Goal: Information Seeking & Learning: Check status

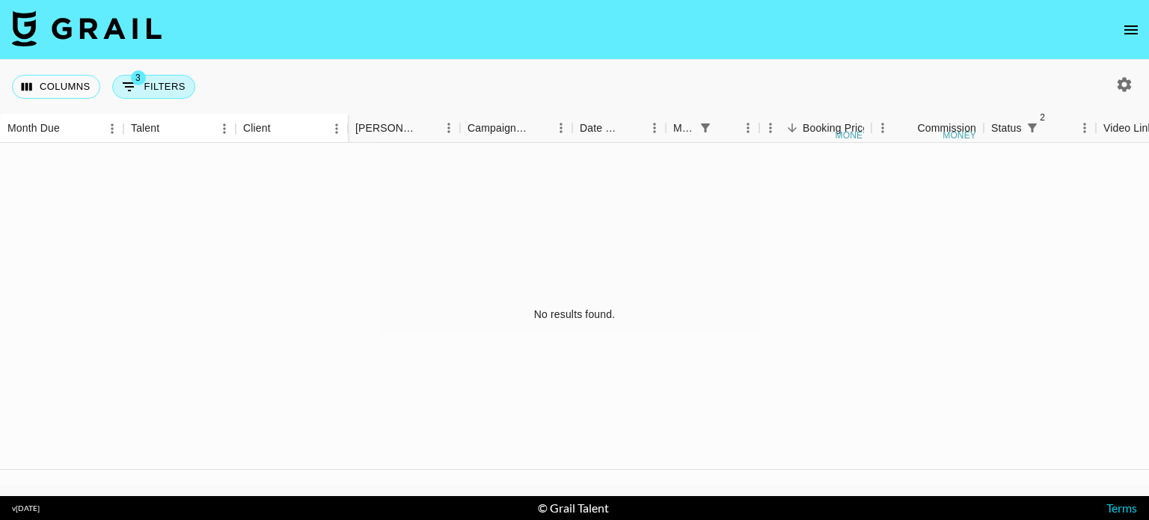
click at [178, 85] on button "3 Filters" at bounding box center [153, 87] width 83 height 24
select select "status"
select select "not"
select select "declined"
select select "status"
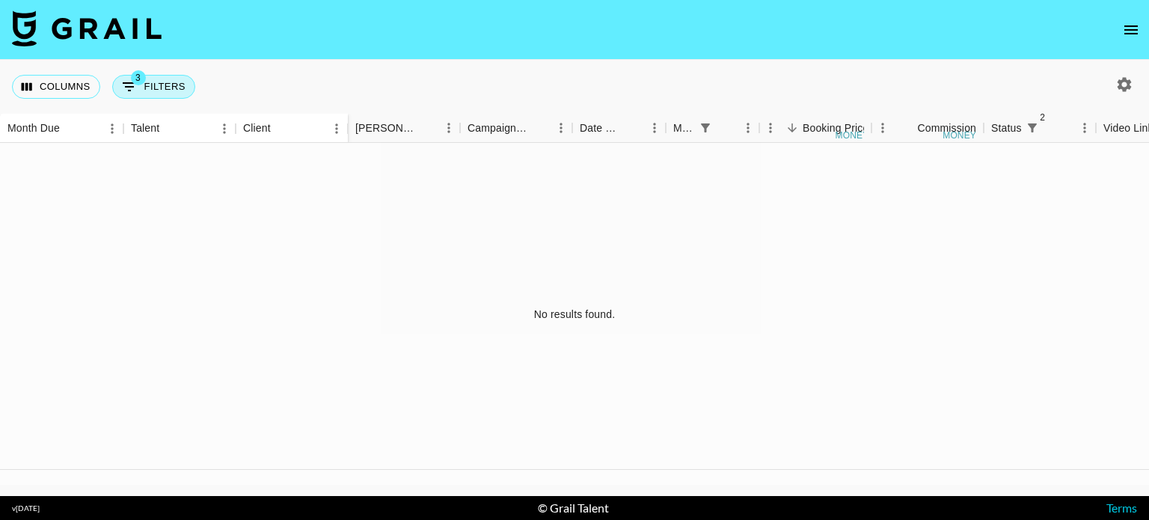
select select "not"
select select "cancelled"
select select "monthDue2"
select select "[DATE]"
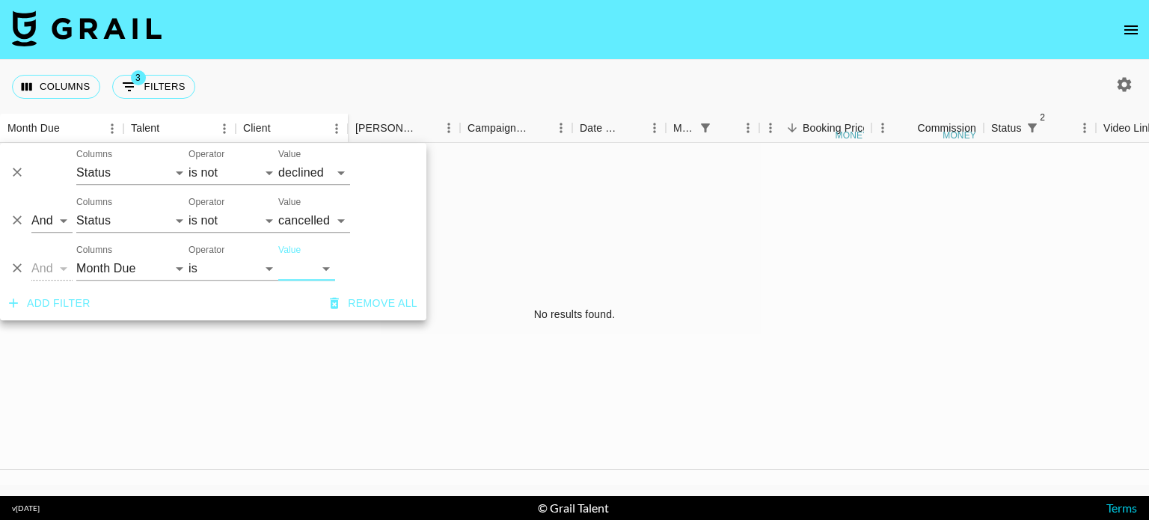
click at [317, 275] on select "[DATE] [DATE] '[DATE] May '[DATE] Mar '[DATE] Jan '[DATE] Nov '[DATE] Sep '[DAT…" at bounding box center [306, 269] width 57 height 24
click at [491, 263] on div "No results found." at bounding box center [574, 314] width 1149 height 342
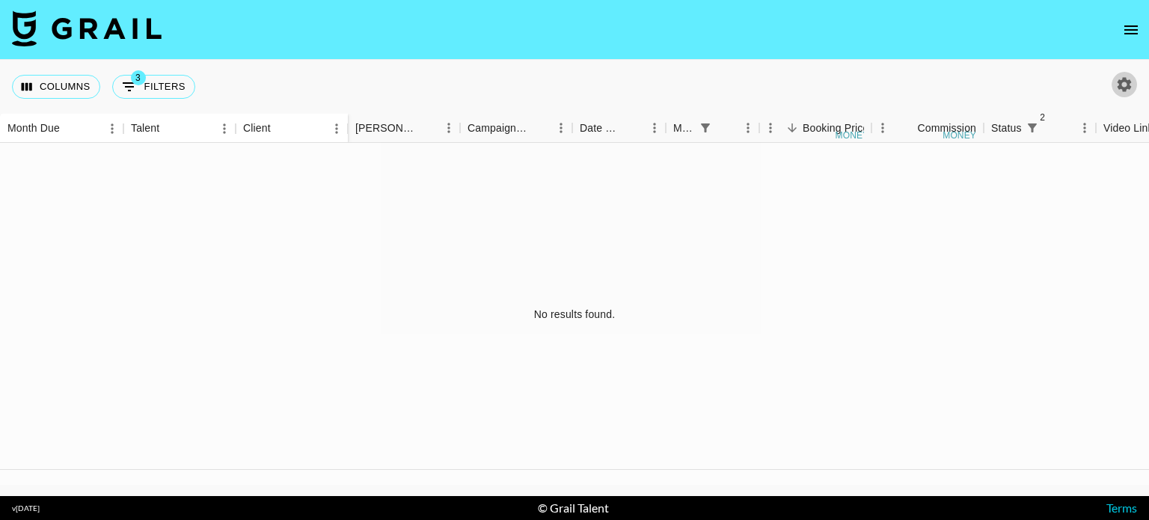
click at [1130, 82] on icon "button" at bounding box center [1125, 84] width 14 height 14
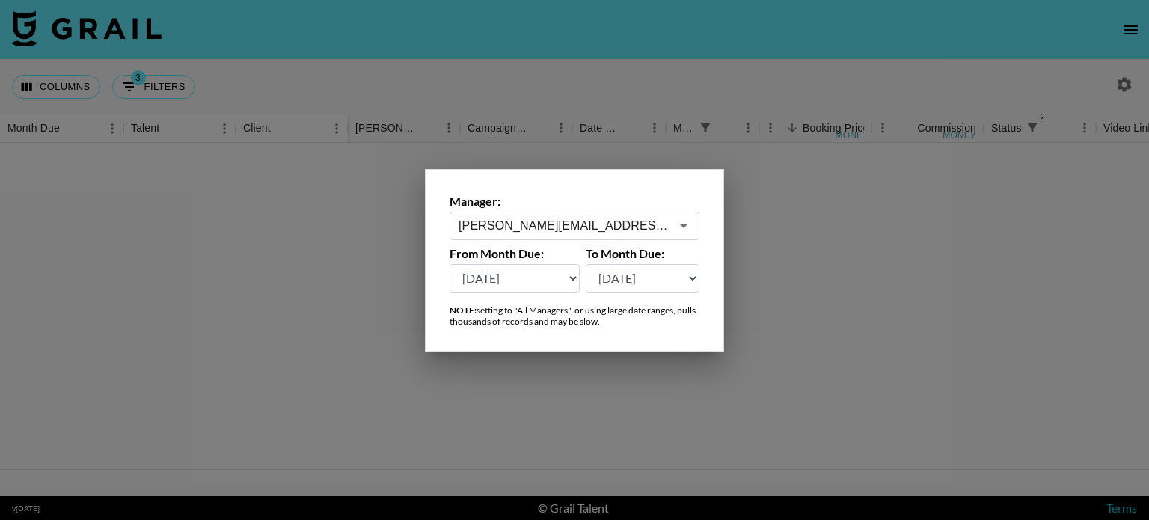
click at [551, 283] on select "[DATE] [DATE] '[DATE] May '[DATE] Mar '[DATE] Jan '[DATE] Nov '[DATE] Sep '[DAT…" at bounding box center [515, 278] width 130 height 28
select select "[DATE]"
click at [450, 264] on select "[DATE] [DATE] '[DATE] May '[DATE] Mar '[DATE] Jan '[DATE] Nov '[DATE] Sep '[DAT…" at bounding box center [515, 278] width 130 height 28
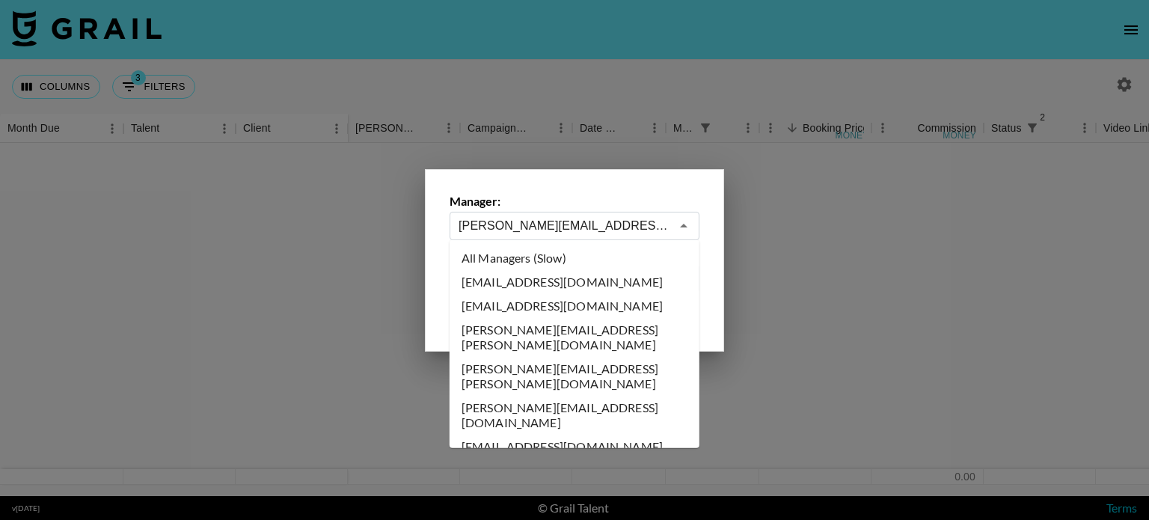
click at [601, 229] on input "[PERSON_NAME][EMAIL_ADDRESS][DOMAIN_NAME]" at bounding box center [565, 225] width 212 height 17
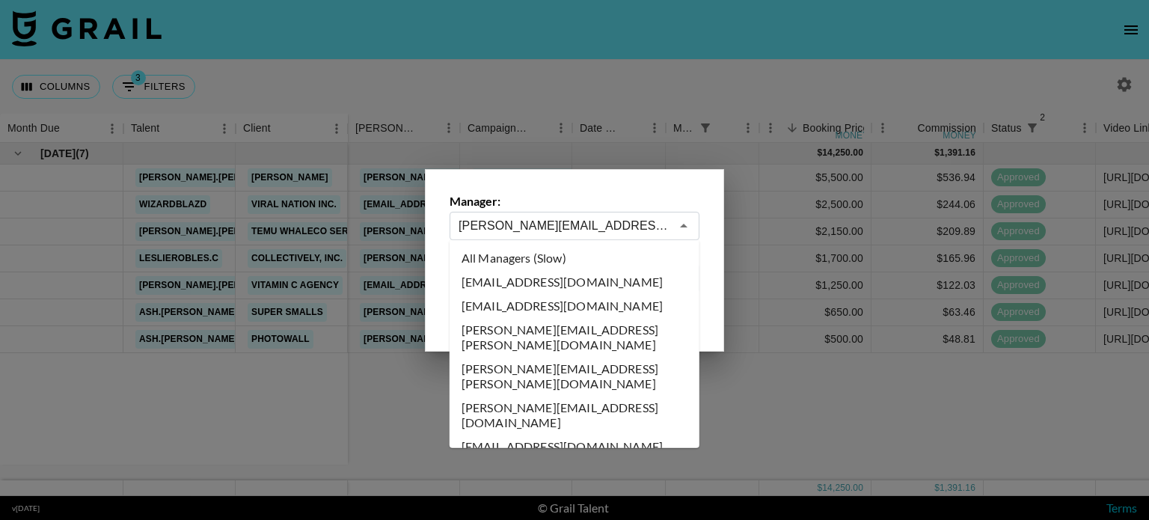
click at [592, 253] on li "All Managers (Slow)" at bounding box center [575, 258] width 250 height 24
type input "All Managers (Slow)"
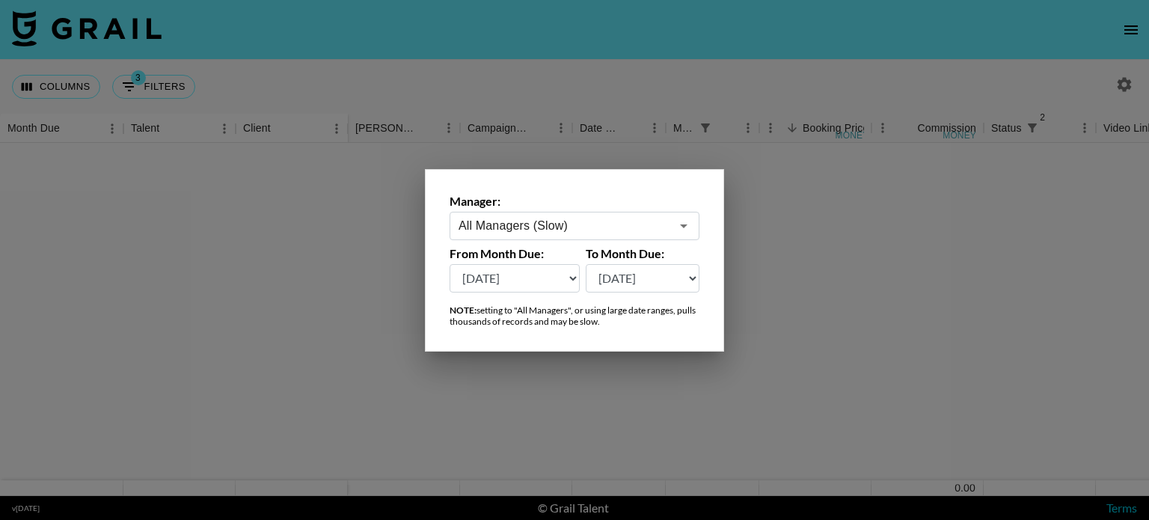
click at [787, 242] on div at bounding box center [574, 260] width 1149 height 520
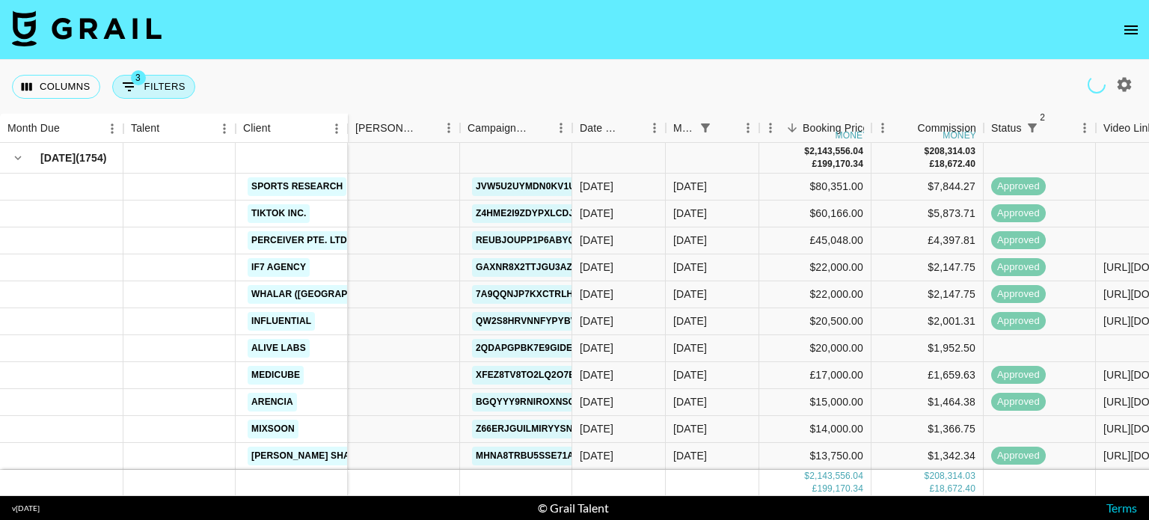
click at [156, 89] on button "3 Filters" at bounding box center [153, 87] width 83 height 24
select select "status"
select select "not"
select select "declined"
select select "status"
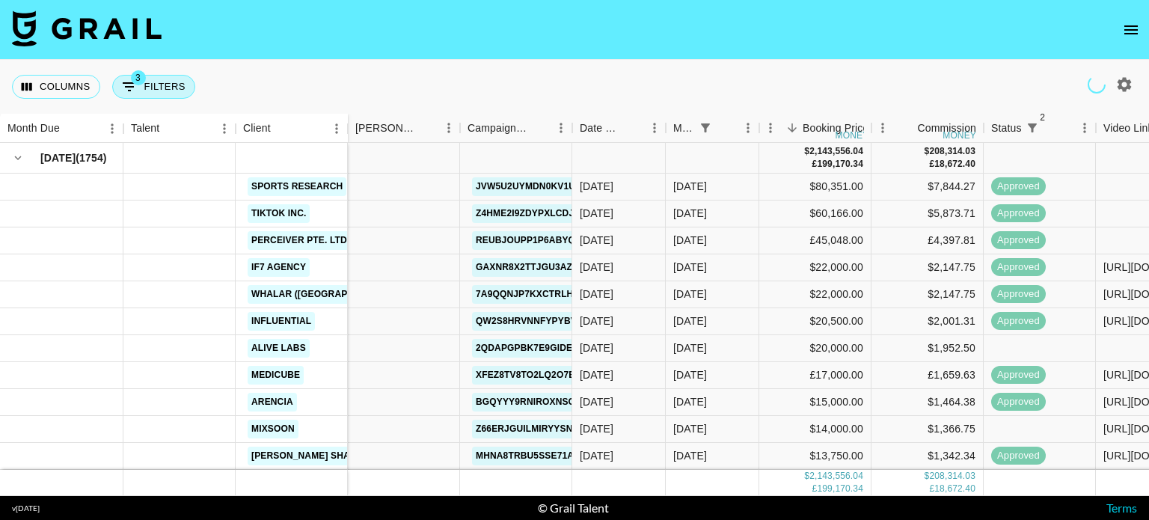
select select "not"
select select "cancelled"
select select "monthDue2"
select select "[DATE]"
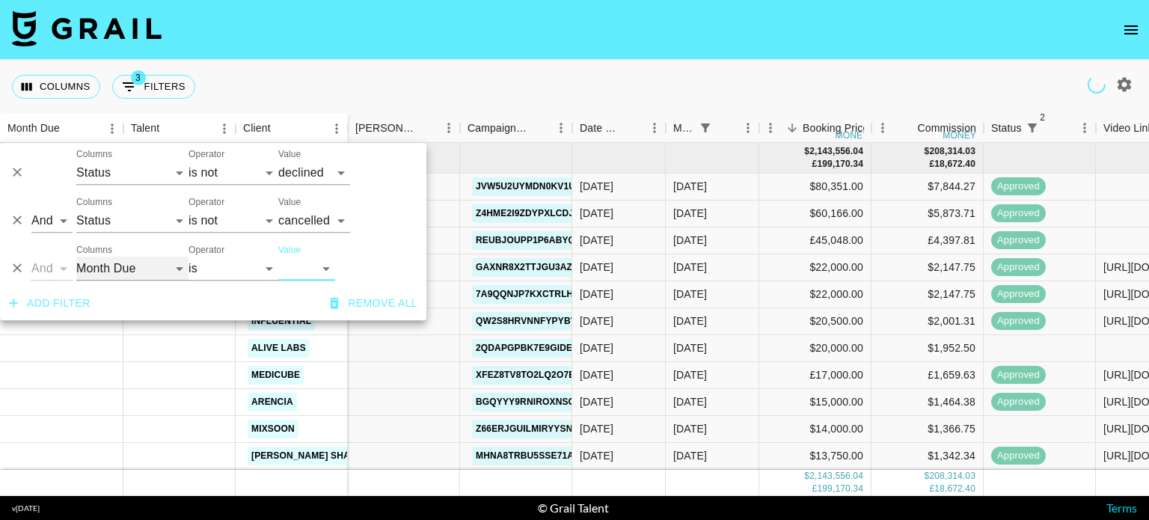
click at [114, 269] on select "Talent Client Grail Platform ID Airtable ID Manager [PERSON_NAME] Campaign (Typ…" at bounding box center [132, 269] width 112 height 24
select select "docMeta"
click at [76, 257] on select "Talent Client Grail Platform ID Airtable ID Manager [PERSON_NAME] Campaign (Typ…" at bounding box center [132, 269] width 112 height 24
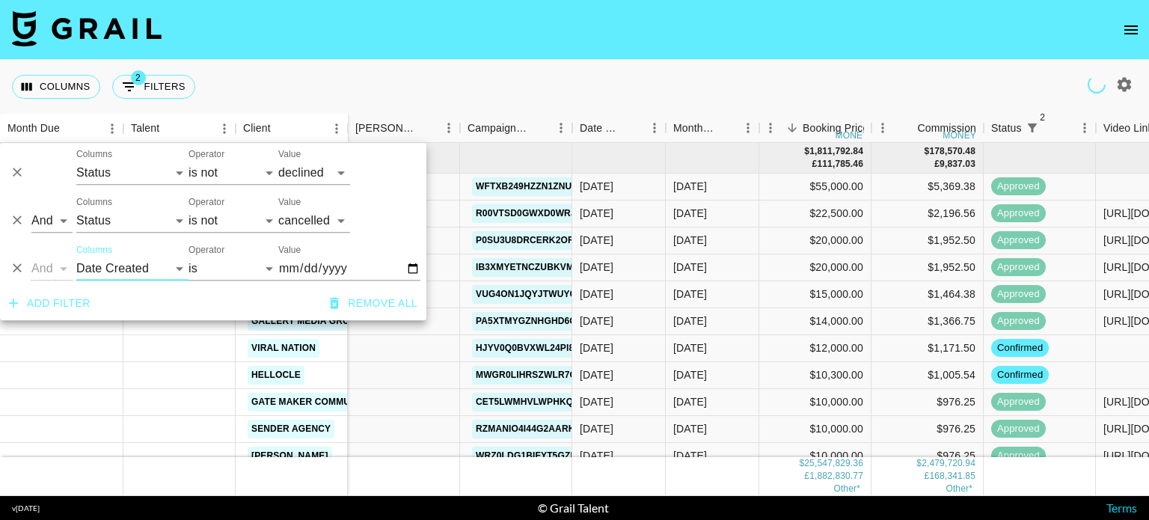
click at [411, 267] on input "Value" at bounding box center [349, 269] width 142 height 24
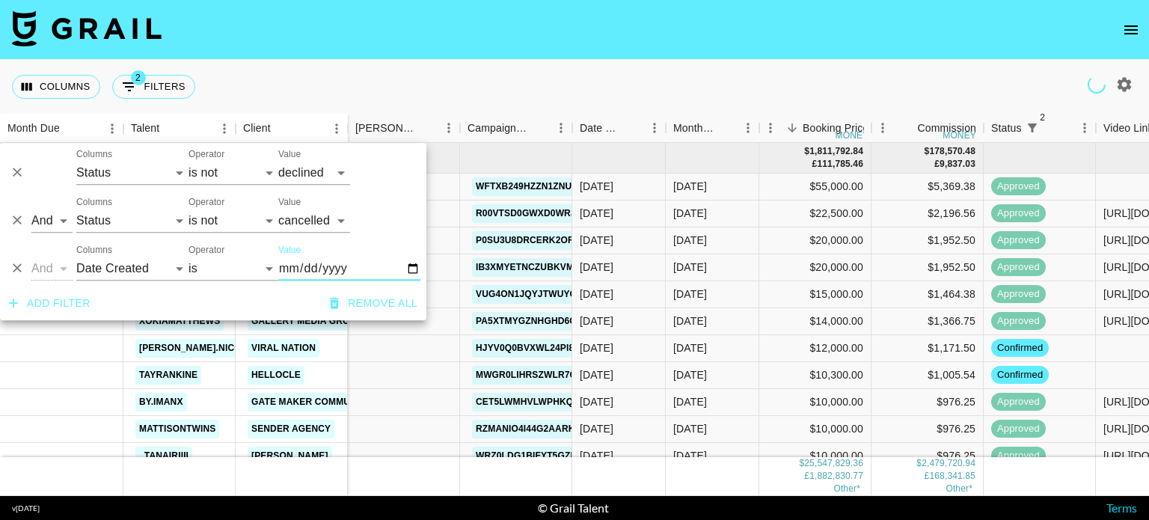
type input "[DATE]"
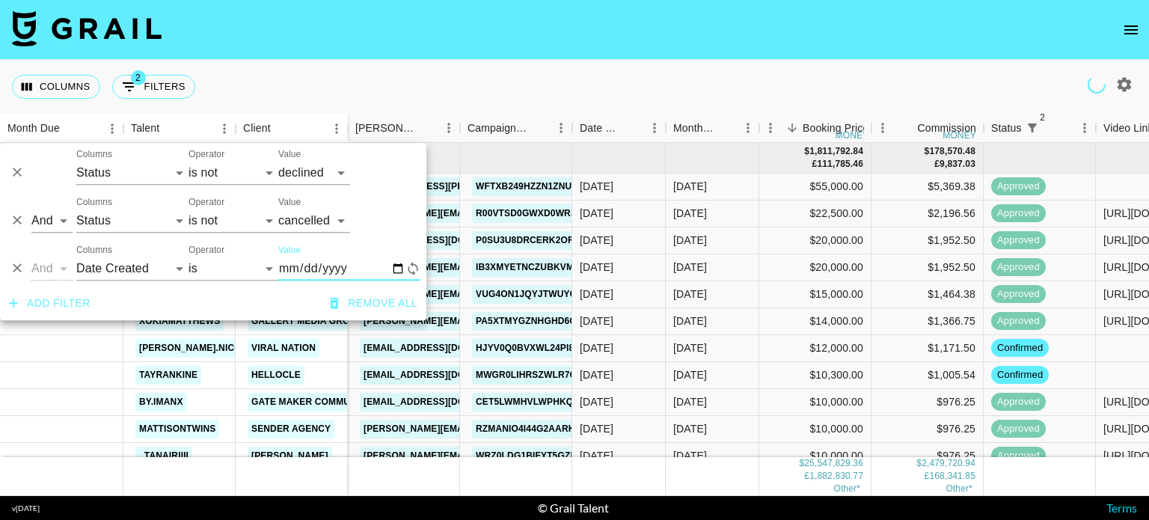
click at [545, 76] on div "Columns 2 Filters + Booking" at bounding box center [574, 87] width 1149 height 54
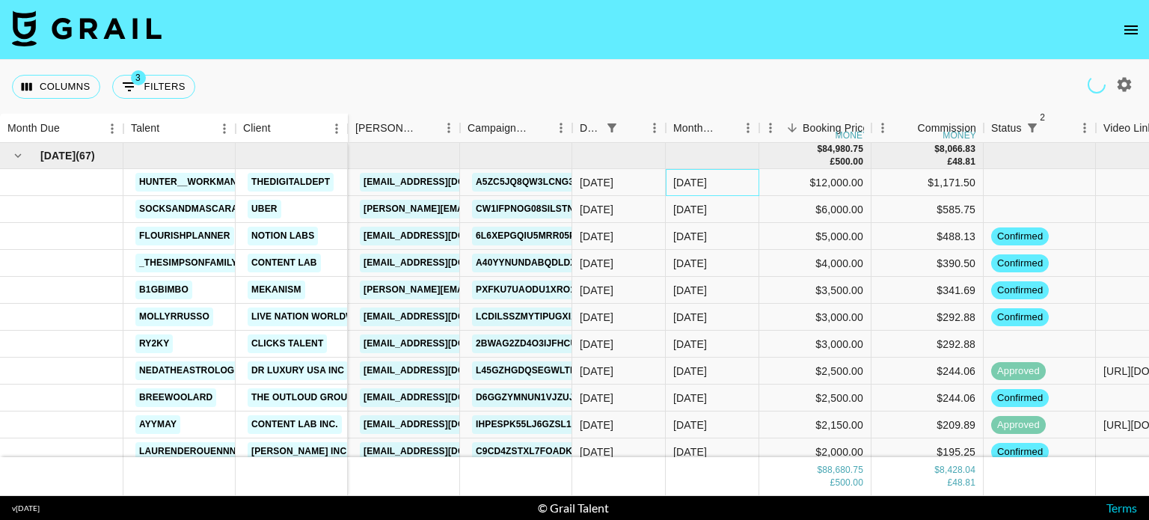
click at [723, 192] on div "[DATE]" at bounding box center [713, 182] width 94 height 27
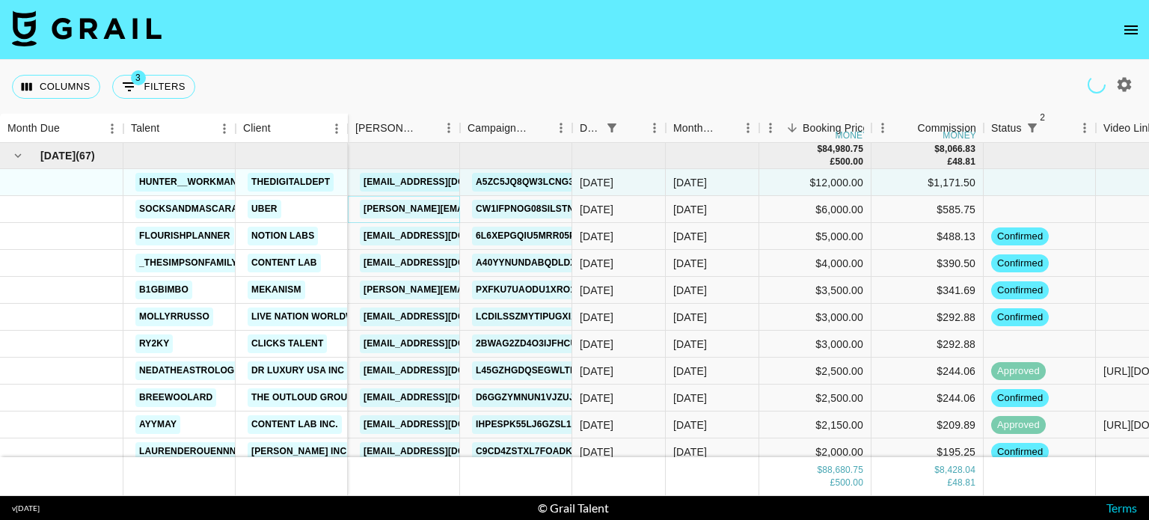
click at [440, 211] on link "[PERSON_NAME][EMAIL_ADDRESS][DOMAIN_NAME]" at bounding box center [482, 209] width 244 height 19
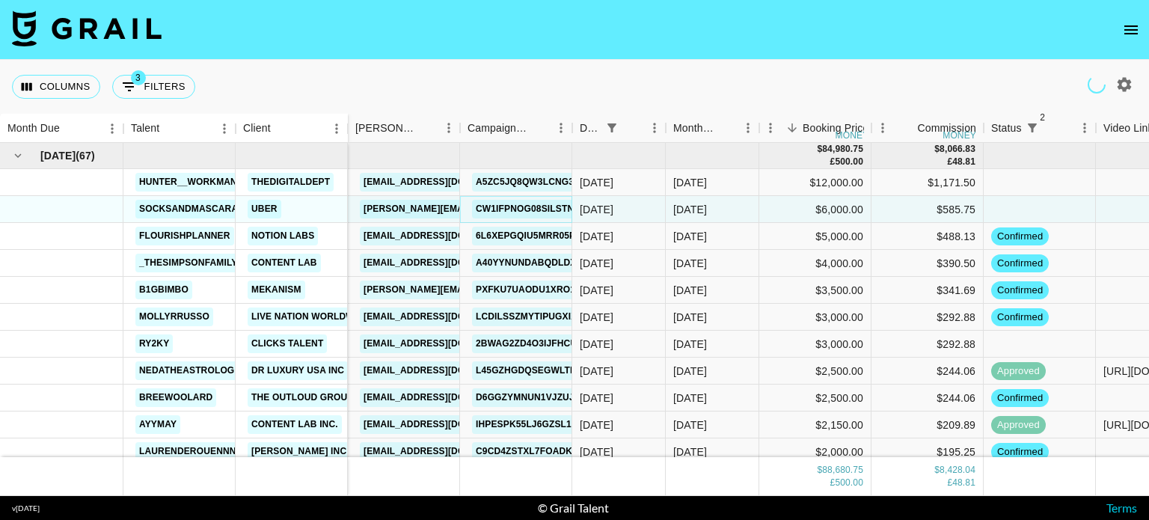
click at [521, 206] on link "cW1IfpnoG08sILsTNqjR" at bounding box center [534, 209] width 124 height 19
click at [702, 293] on div "[DATE]" at bounding box center [690, 290] width 34 height 15
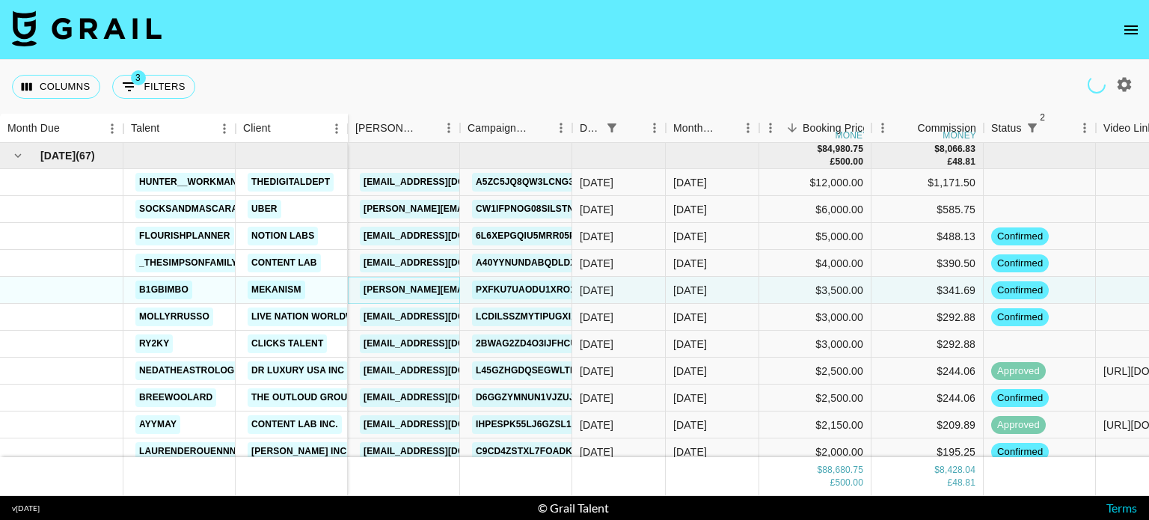
click at [433, 290] on link "[PERSON_NAME][EMAIL_ADDRESS][PERSON_NAME][DOMAIN_NAME]" at bounding box center [520, 290] width 321 height 19
click at [503, 285] on link "PXFku7UAOdU1Xro1JTEp" at bounding box center [537, 290] width 130 height 19
click at [642, 292] on div "[DATE]" at bounding box center [619, 290] width 94 height 27
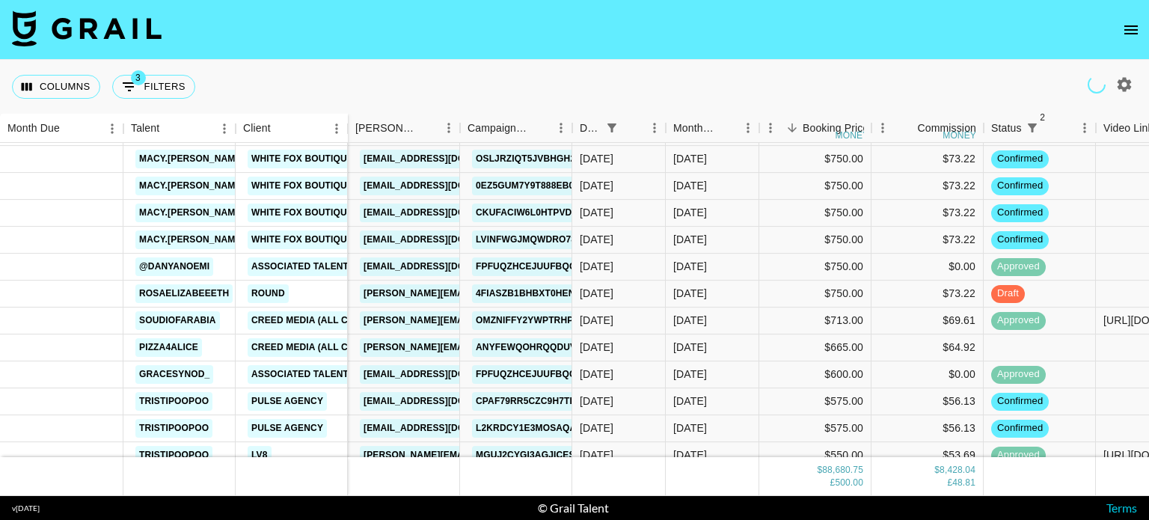
scroll to position [808, 0]
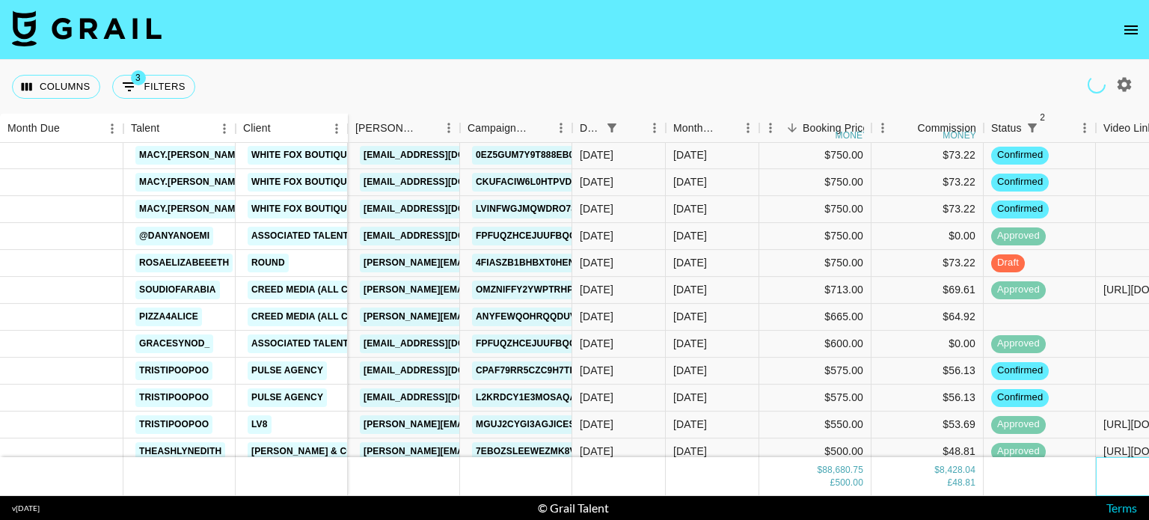
click at [1137, 477] on div at bounding box center [1152, 476] width 112 height 39
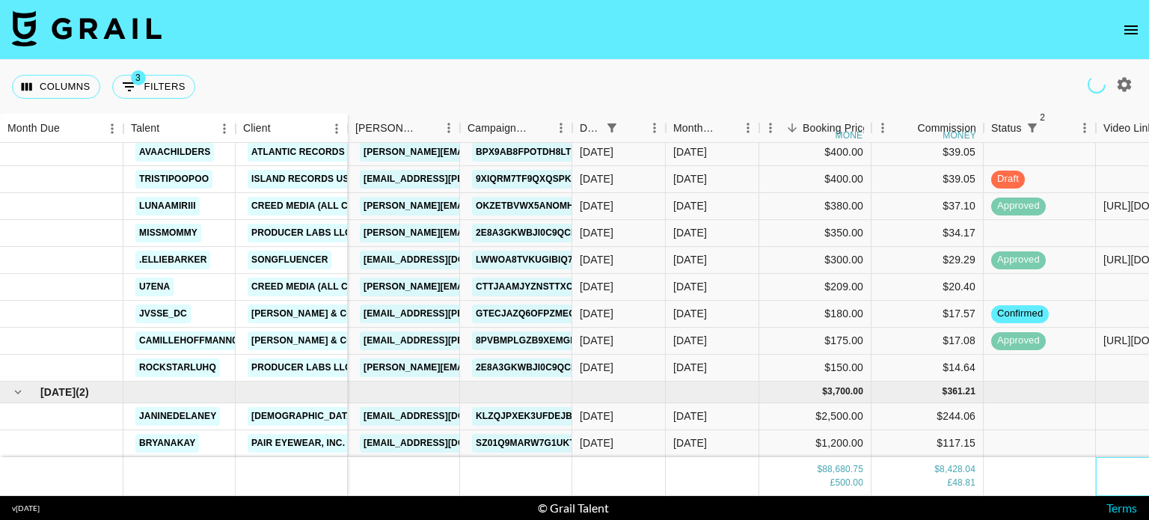
scroll to position [1603, 0]
click at [141, 85] on button "3 Filters" at bounding box center [153, 87] width 83 height 24
select select "status"
select select "not"
select select "declined"
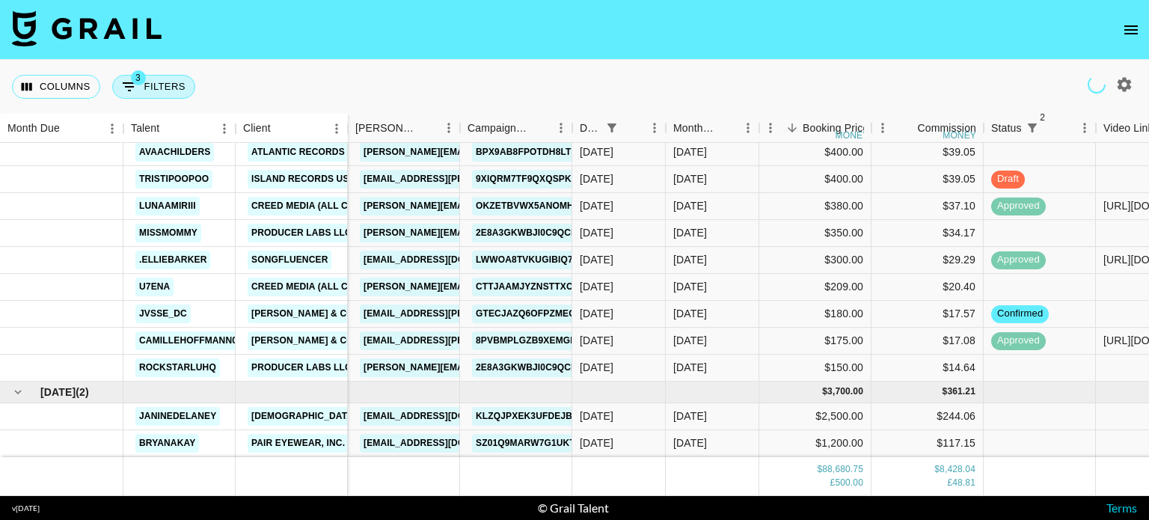
select select "status"
select select "not"
select select "cancelled"
select select "docMeta"
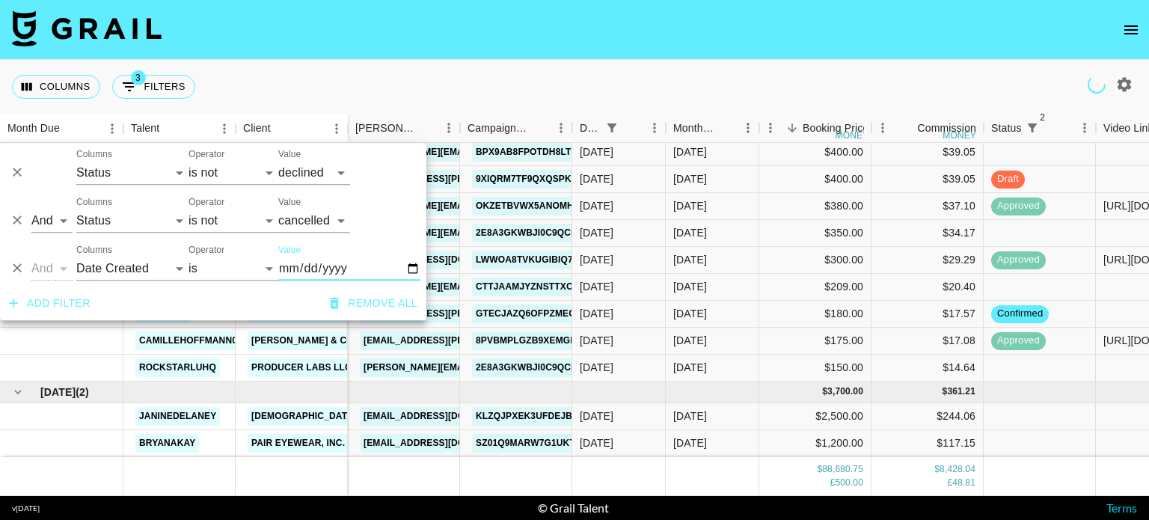
click at [411, 269] on input "[DATE]" at bounding box center [349, 269] width 142 height 24
type input "[DATE]"
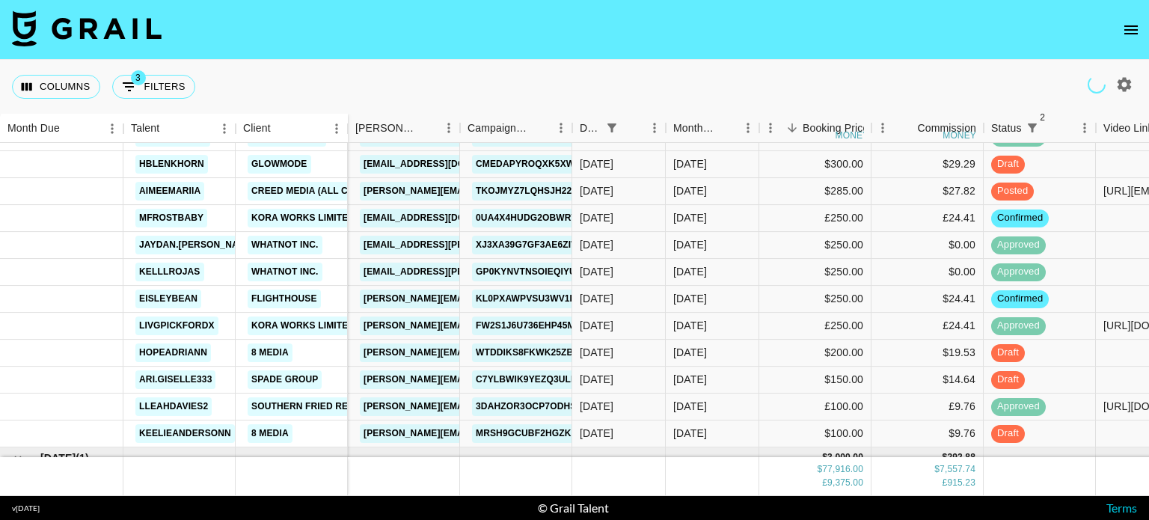
scroll to position [1307, 0]
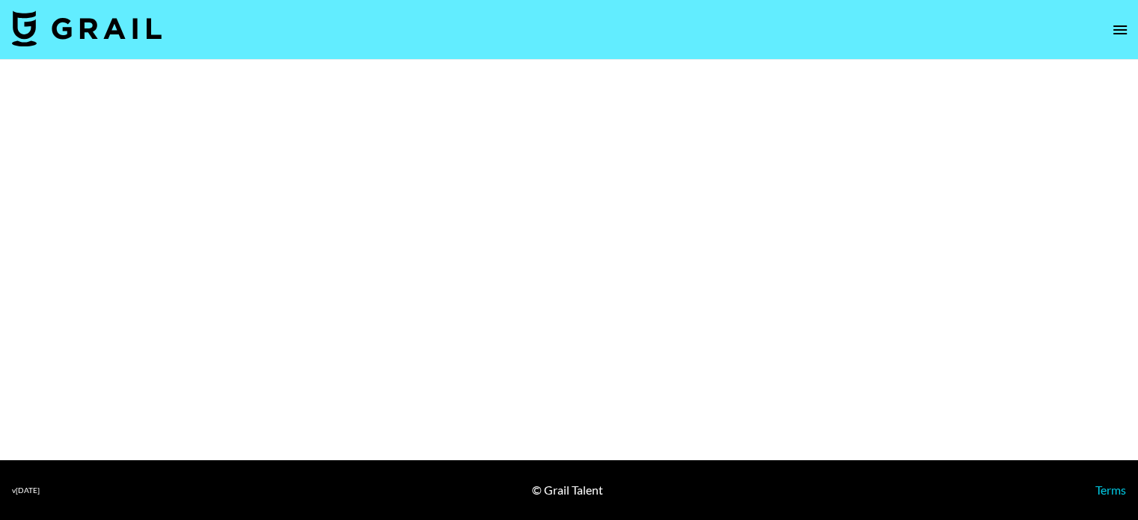
select select "Brand"
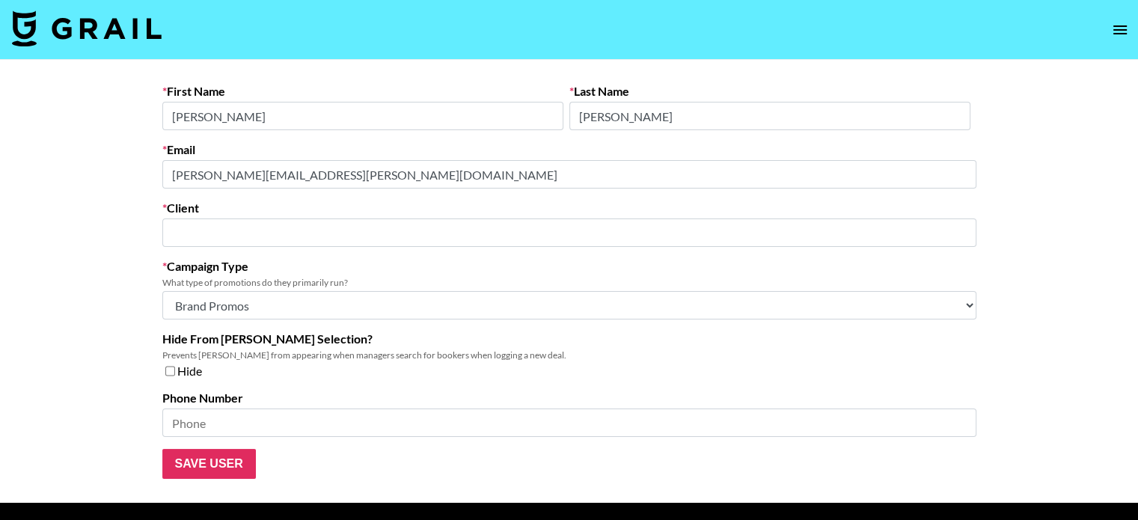
type input "Mekanism"
click at [141, 183] on main "First Name Julianna Last Name Alvarado Email julianna.alvarado@mekanism.com Cli…" at bounding box center [569, 281] width 1138 height 443
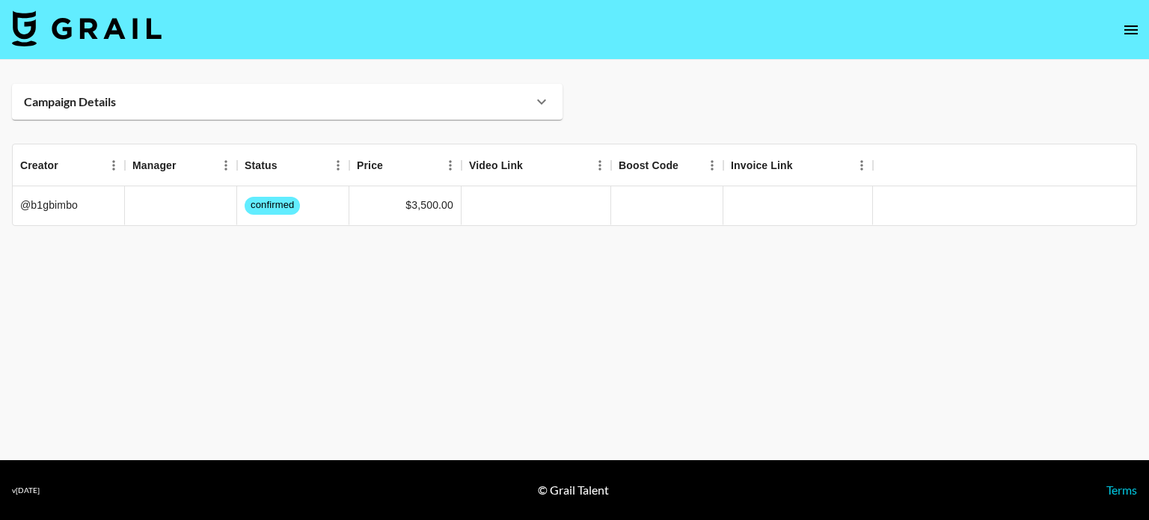
click at [410, 100] on div "Campaign Details" at bounding box center [278, 101] width 509 height 15
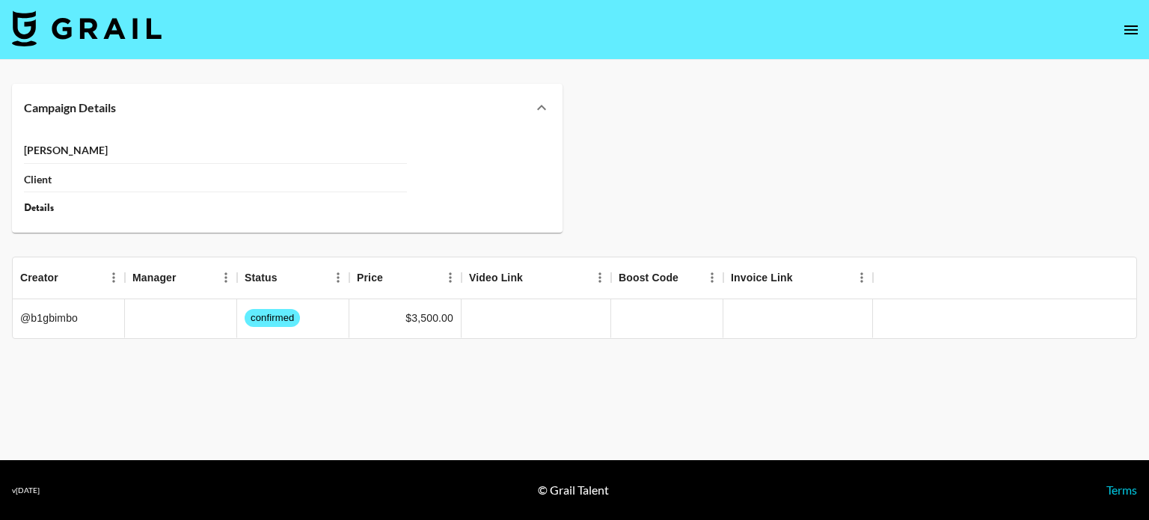
click at [452, 104] on div "Campaign Details [PERSON_NAME] Client Details" at bounding box center [574, 158] width 1149 height 149
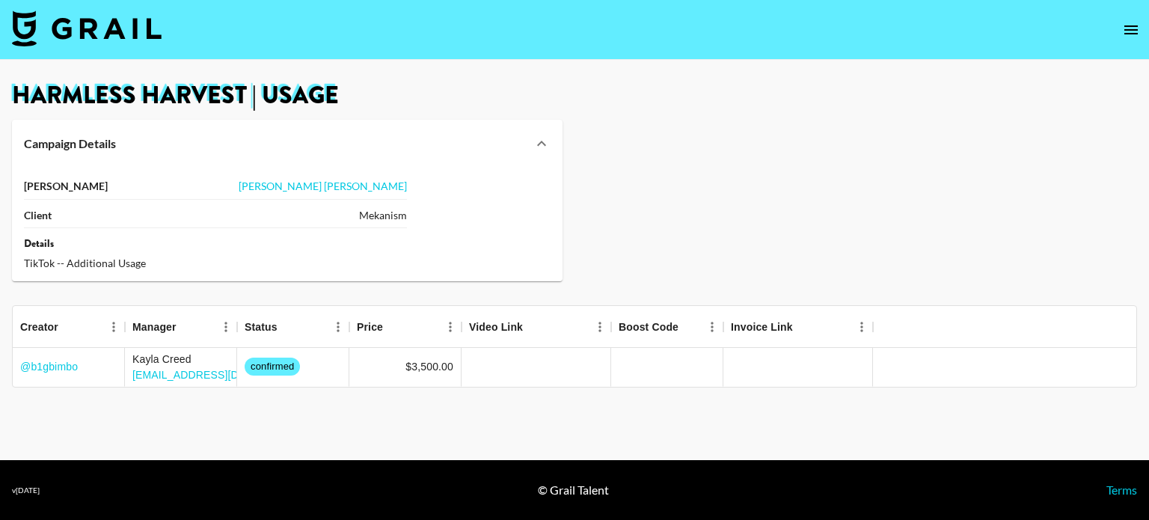
click at [467, 104] on h1 "Harmless Harvest | Usage" at bounding box center [574, 96] width 1125 height 24
drag, startPoint x: 76, startPoint y: 266, endPoint x: 161, endPoint y: 266, distance: 85.3
click at [161, 266] on div "TikTok -- Additional Usage" at bounding box center [215, 263] width 383 height 13
drag, startPoint x: 87, startPoint y: 264, endPoint x: 177, endPoint y: 266, distance: 90.5
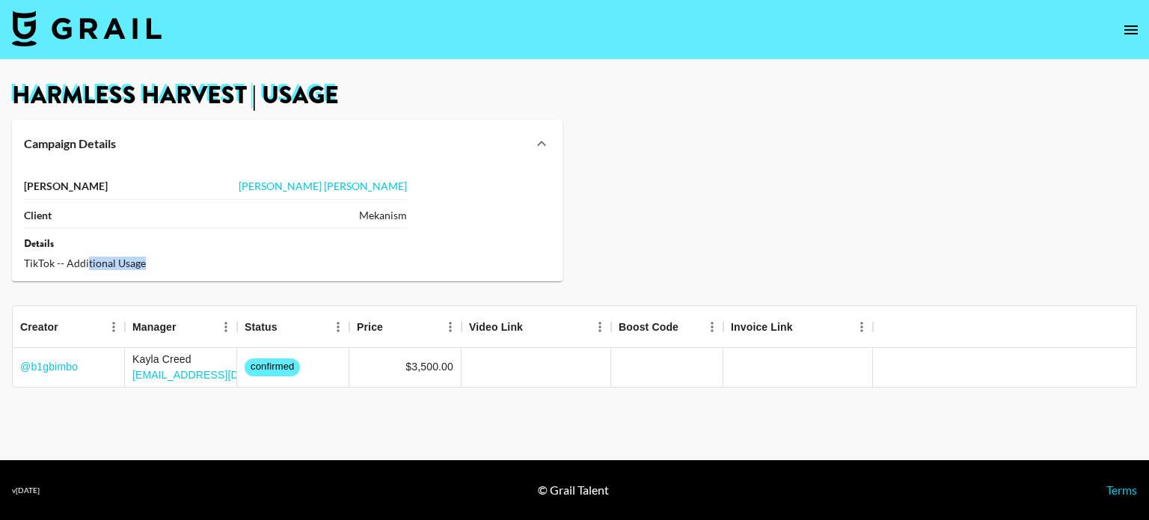
click at [177, 266] on div "TikTok -- Additional Usage" at bounding box center [215, 263] width 383 height 13
